Goal: Information Seeking & Learning: Learn about a topic

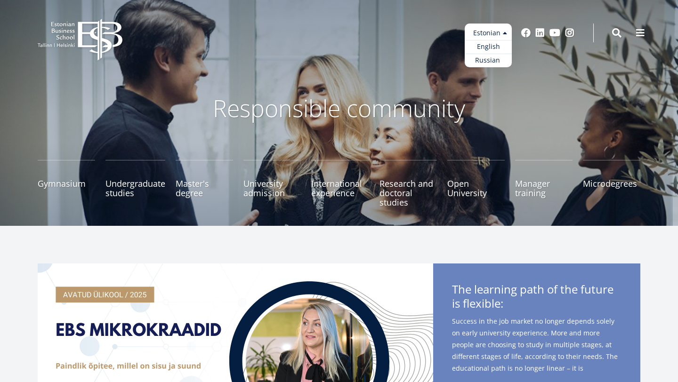
click at [496, 33] on ul "Estonian English Russian" at bounding box center [488, 46] width 47 height 44
click at [490, 49] on font "English" at bounding box center [484, 46] width 23 height 9
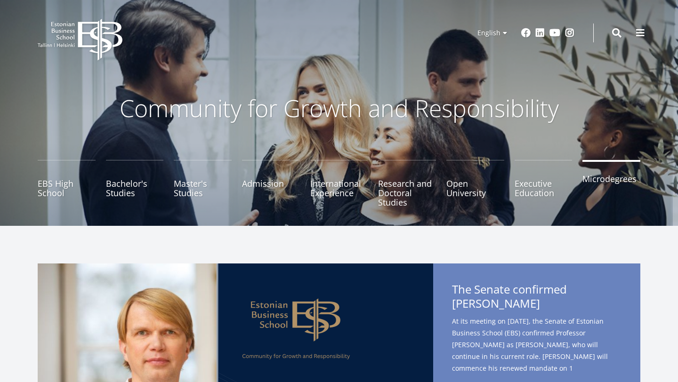
click at [613, 182] on link "Microdegrees" at bounding box center [611, 183] width 58 height 47
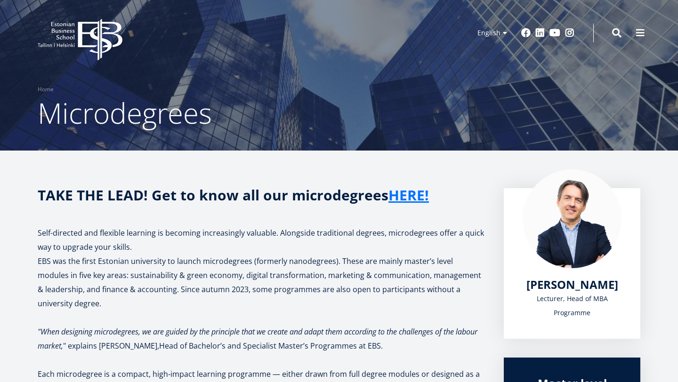
scroll to position [3, 0]
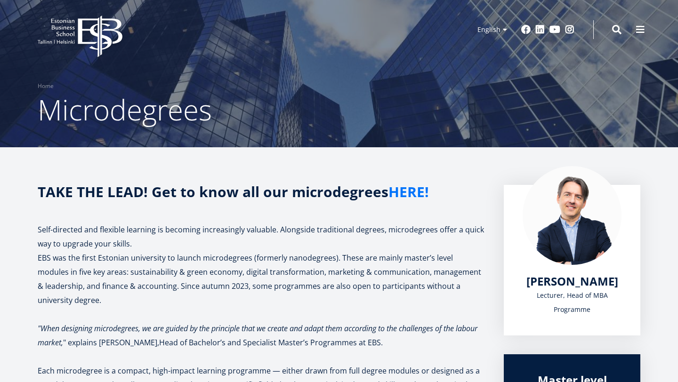
click at [423, 195] on link "HERE!" at bounding box center [408, 192] width 40 height 14
